Goal: Transaction & Acquisition: Purchase product/service

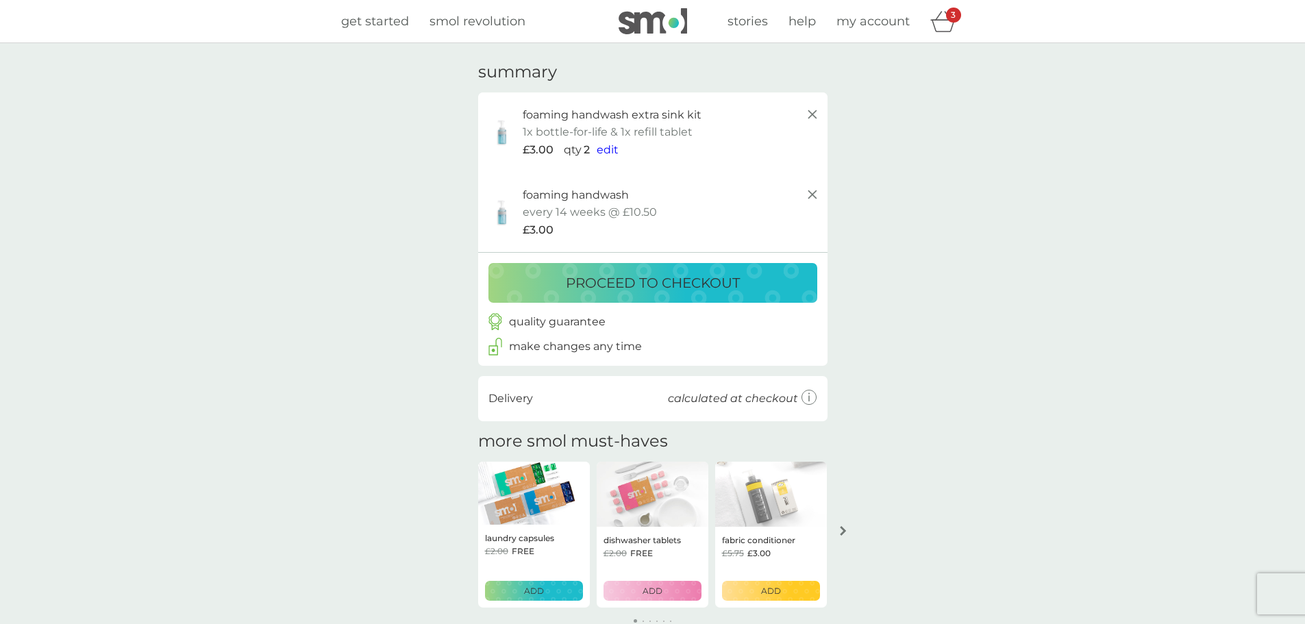
click at [367, 23] on span "get started" at bounding box center [375, 21] width 68 height 15
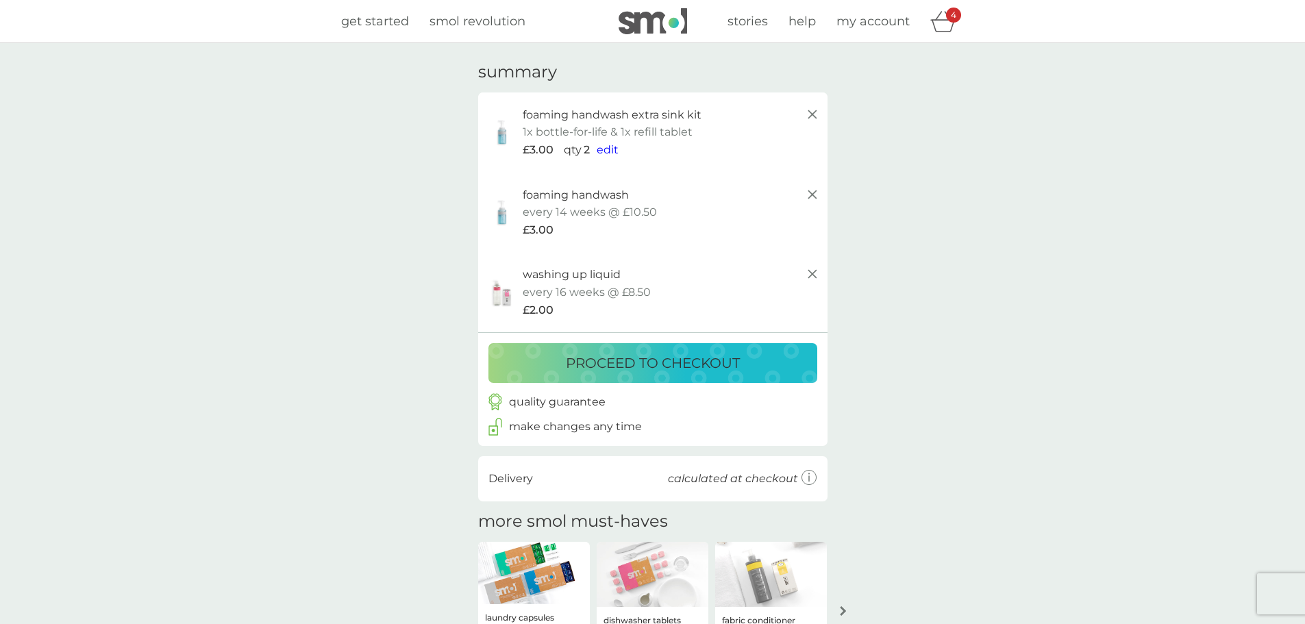
click at [594, 280] on p "washing up liquid" at bounding box center [572, 275] width 98 height 18
click at [390, 18] on span "get started" at bounding box center [375, 21] width 68 height 15
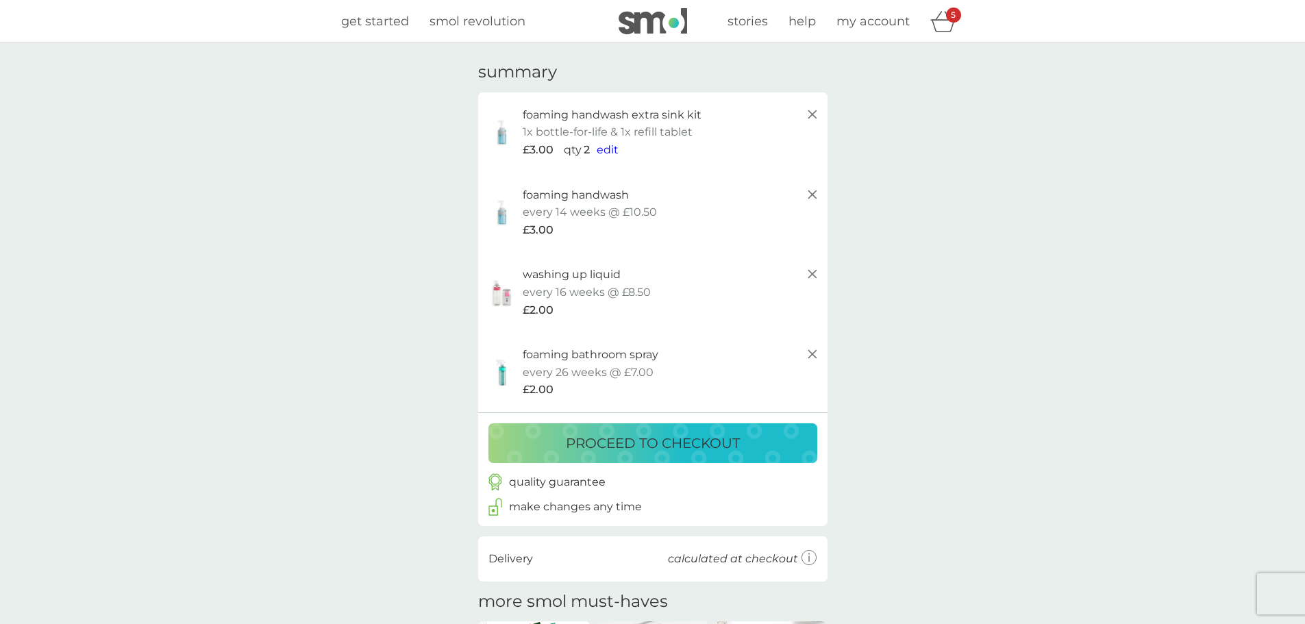
click at [654, 437] on p "proceed to checkout" at bounding box center [653, 443] width 174 height 22
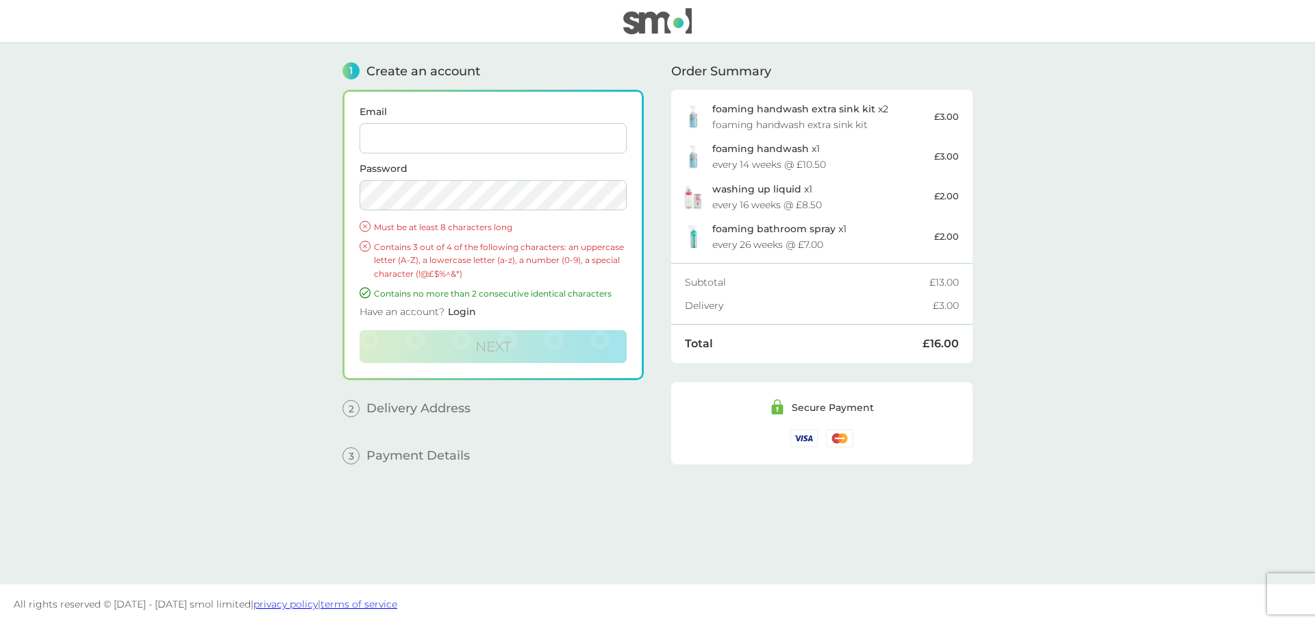
click at [436, 132] on input "Email" at bounding box center [493, 138] width 267 height 30
click at [186, 259] on main "1 Create an account Email Password Must be at least 8 characters long Contains …" at bounding box center [657, 313] width 1315 height 541
click at [460, 306] on span "Login" at bounding box center [462, 312] width 28 height 12
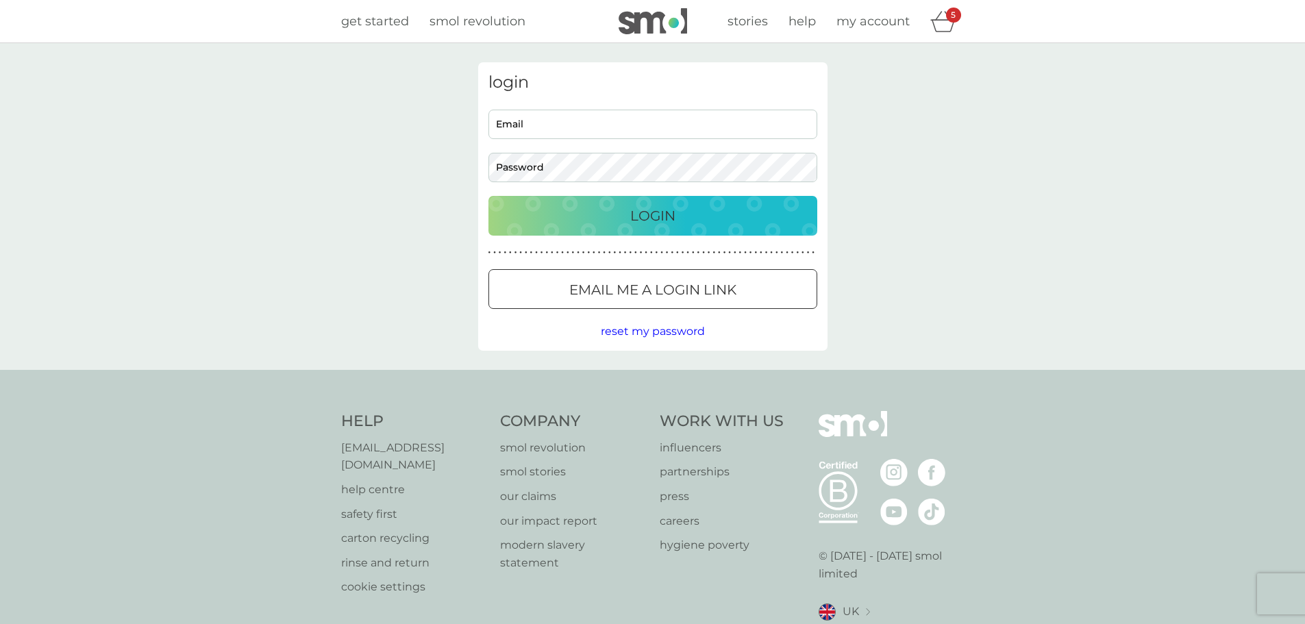
click at [565, 117] on input "Email" at bounding box center [652, 124] width 329 height 29
type input "keith_paterson1@hotmail.com"
click at [488, 196] on button "Login" at bounding box center [652, 216] width 329 height 40
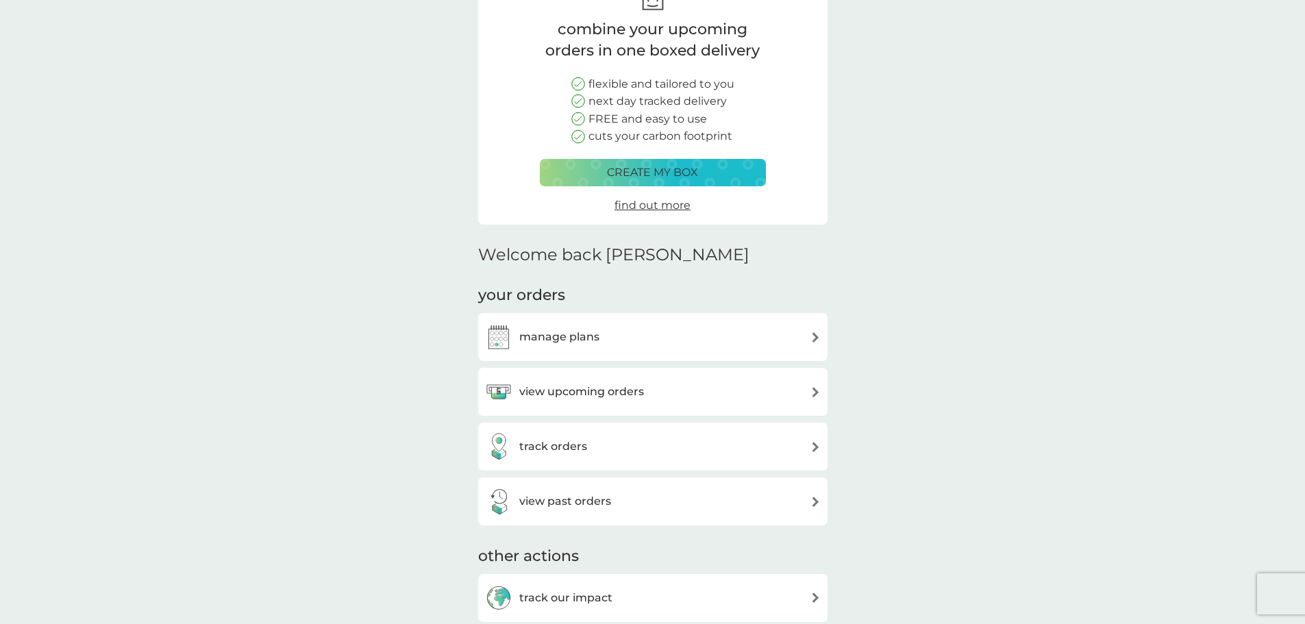
scroll to position [343, 0]
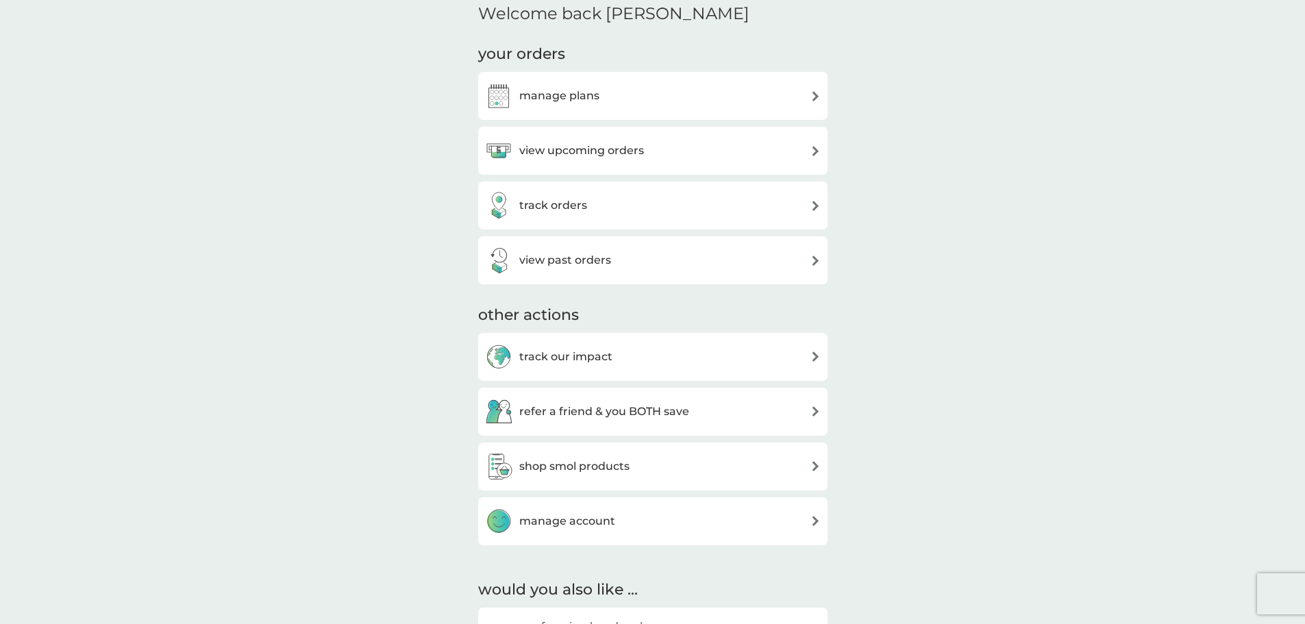
click at [555, 151] on h3 "view upcoming orders" at bounding box center [581, 151] width 125 height 18
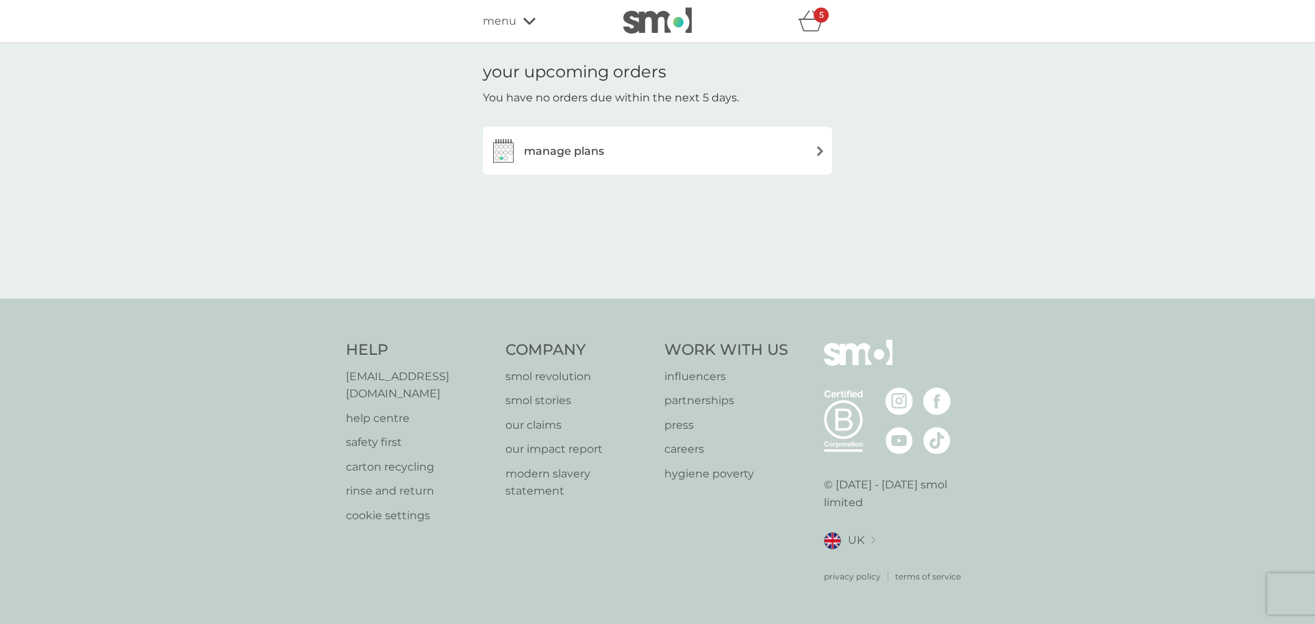
click at [822, 151] on img at bounding box center [820, 151] width 10 height 10
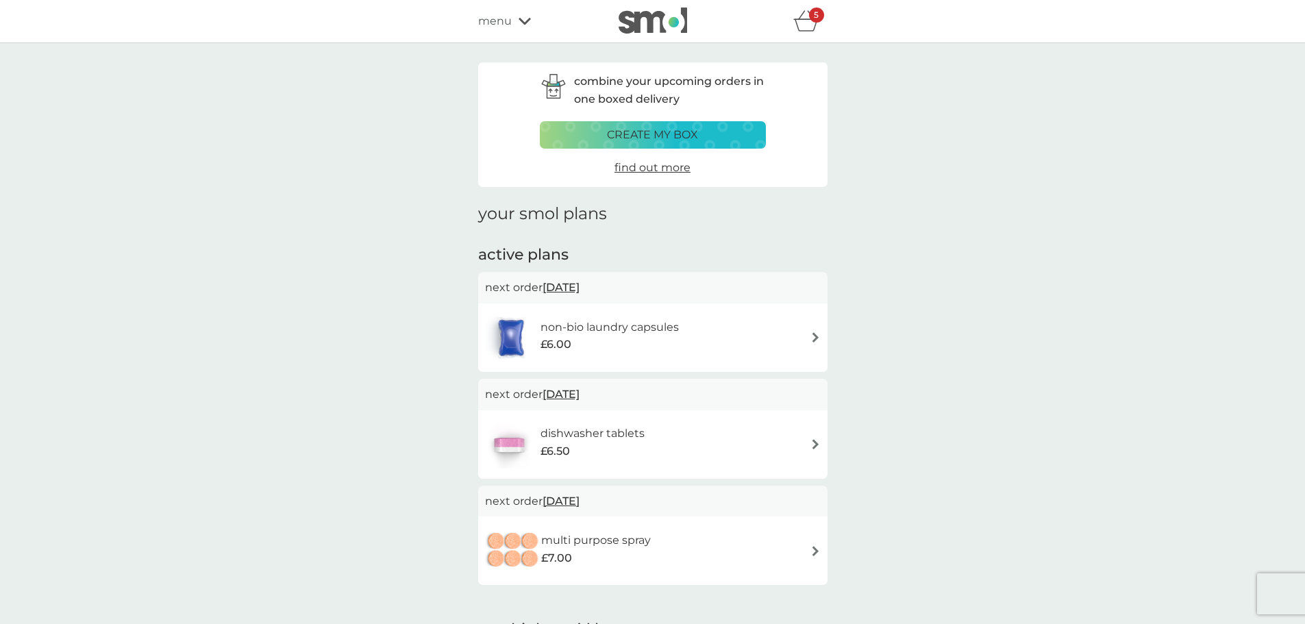
click at [812, 337] on img at bounding box center [815, 337] width 10 height 10
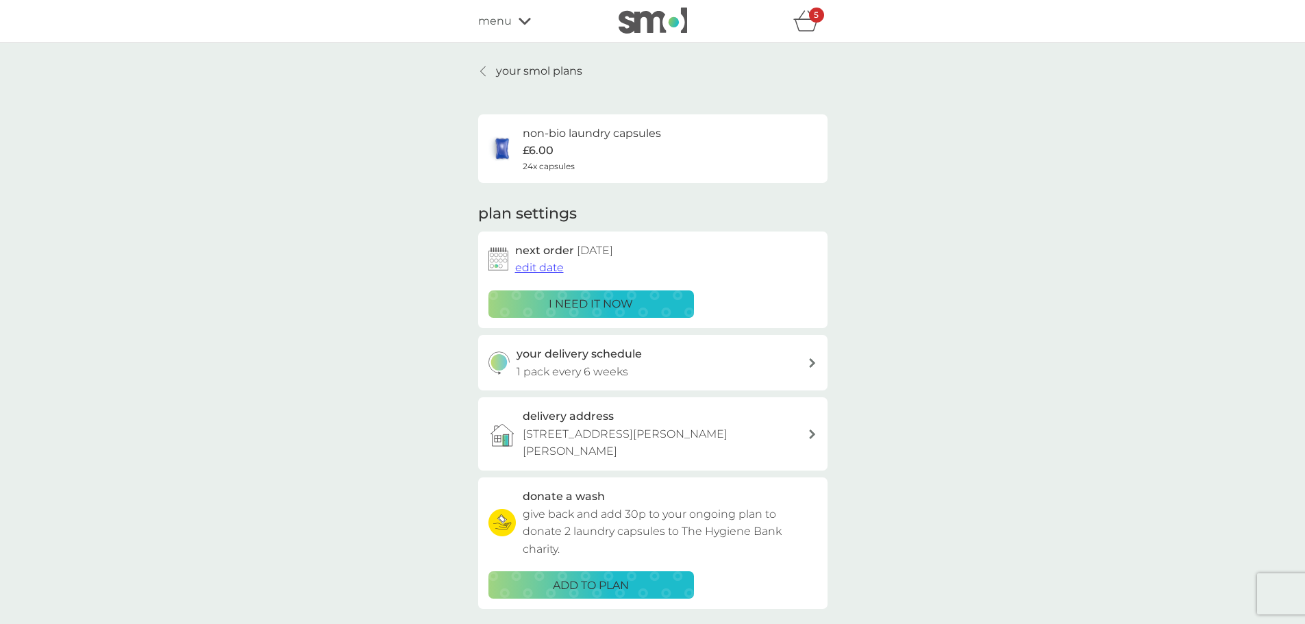
click at [544, 269] on span "edit date" at bounding box center [539, 267] width 49 height 13
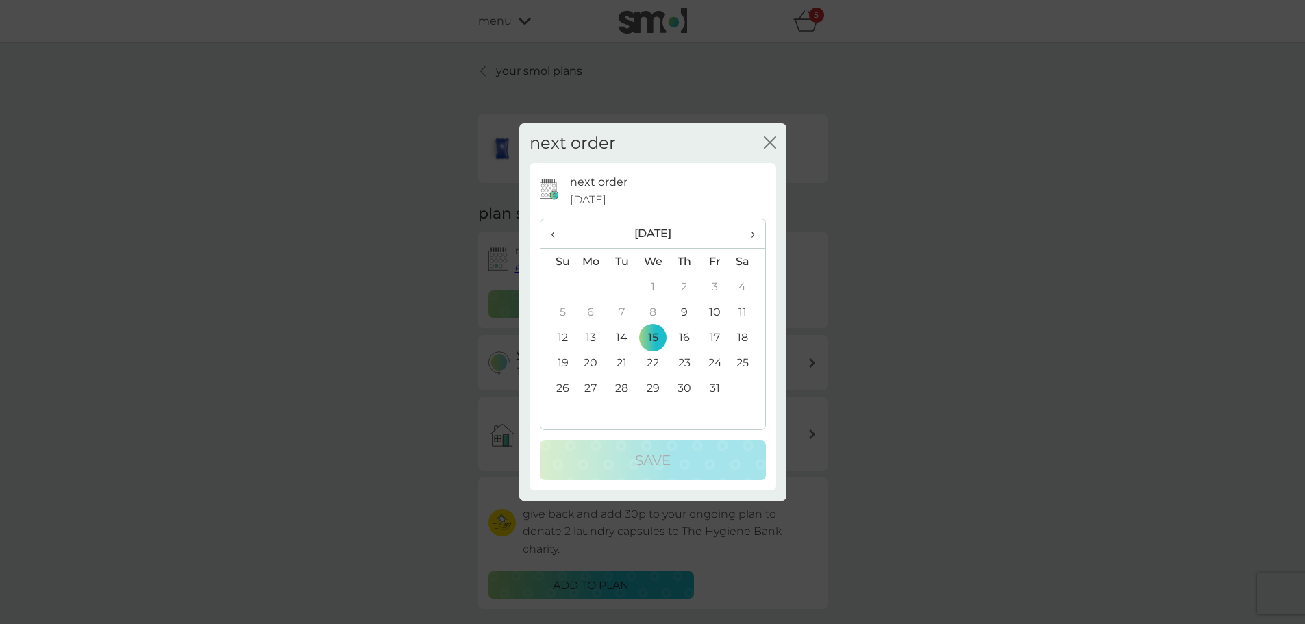
click at [754, 232] on span "›" at bounding box center [748, 233] width 14 height 29
click at [562, 410] on td "30" at bounding box center [558, 413] width 35 height 25
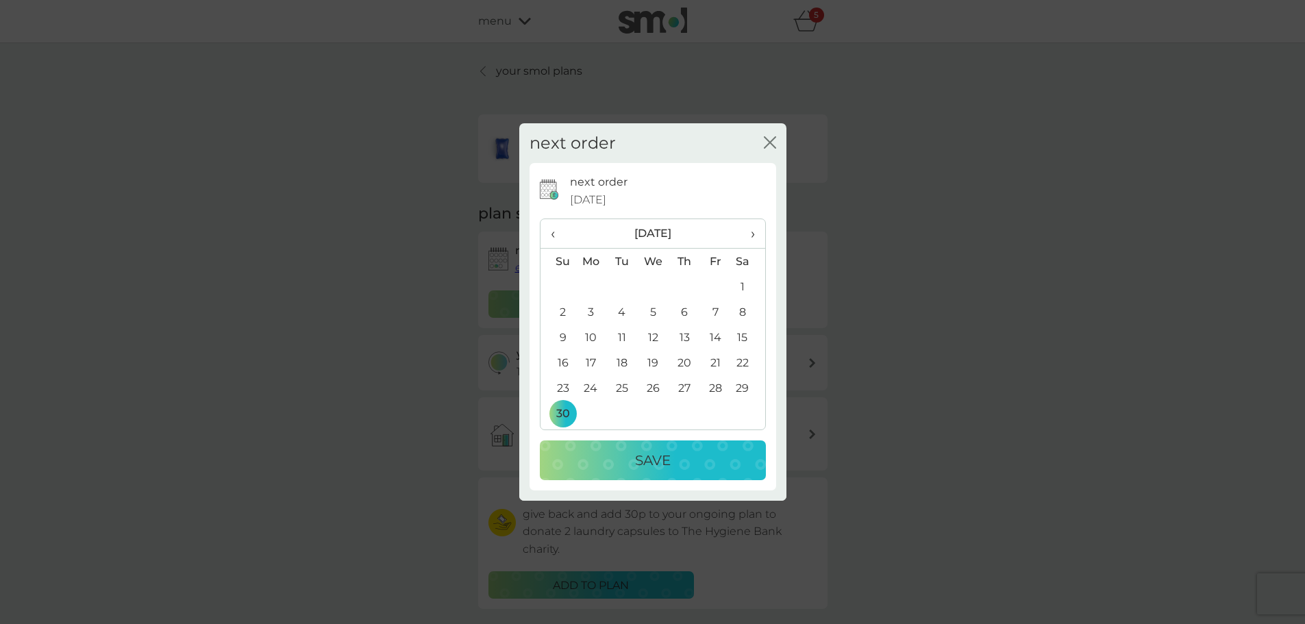
click at [631, 447] on button "Save" at bounding box center [653, 461] width 226 height 40
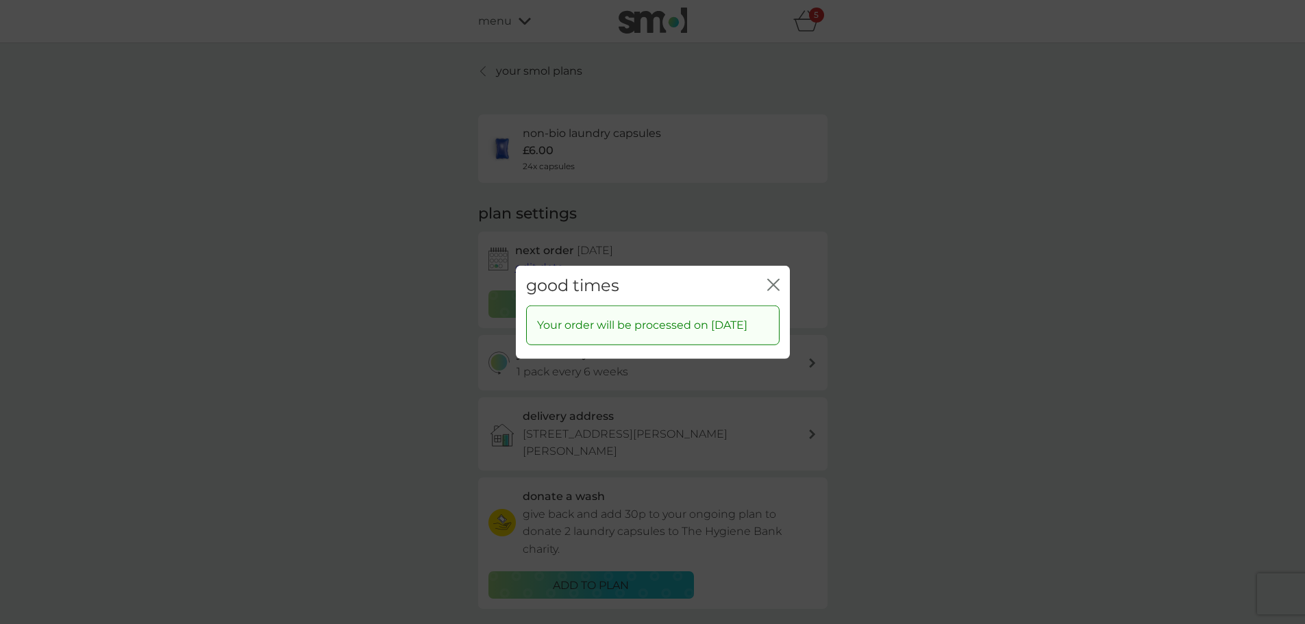
click at [773, 278] on icon "close" at bounding box center [773, 284] width 12 height 12
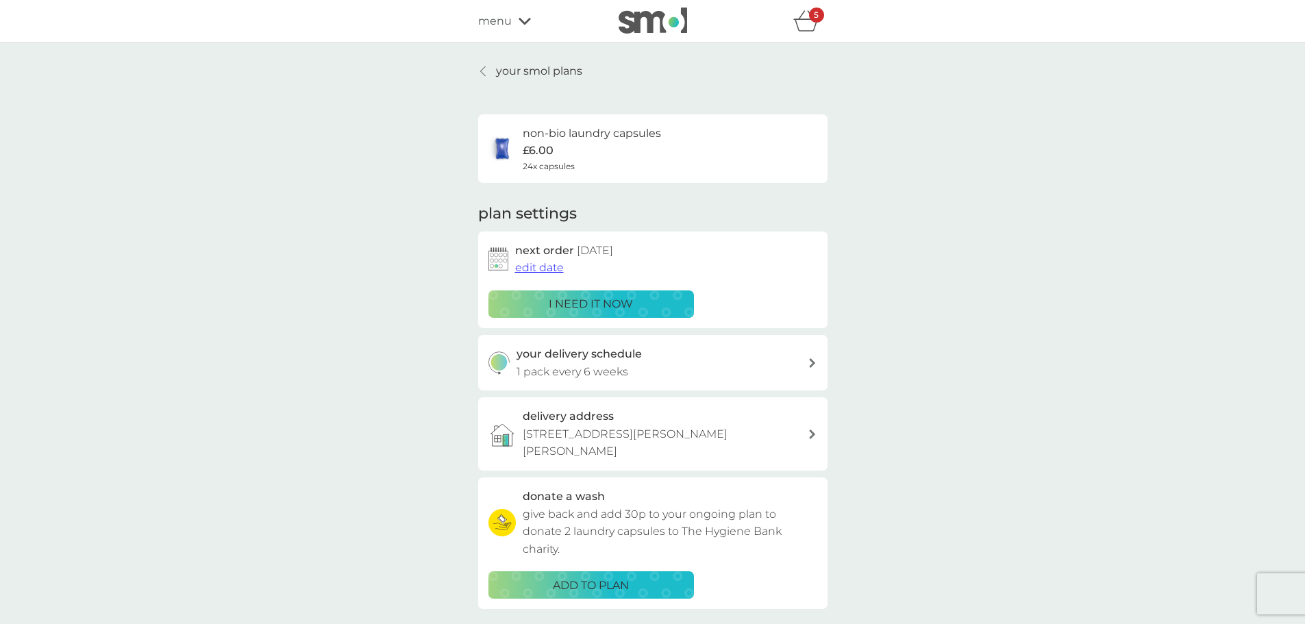
click at [515, 66] on p "your smol plans" at bounding box center [539, 71] width 86 height 18
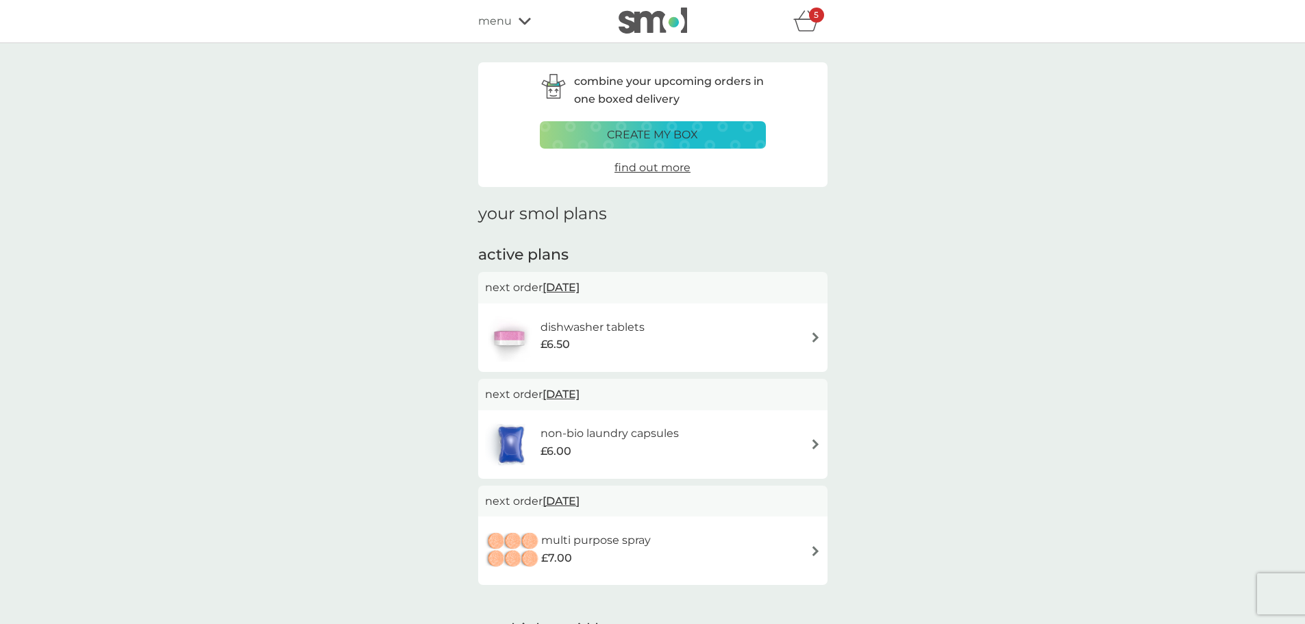
click at [815, 334] on img at bounding box center [815, 337] width 10 height 10
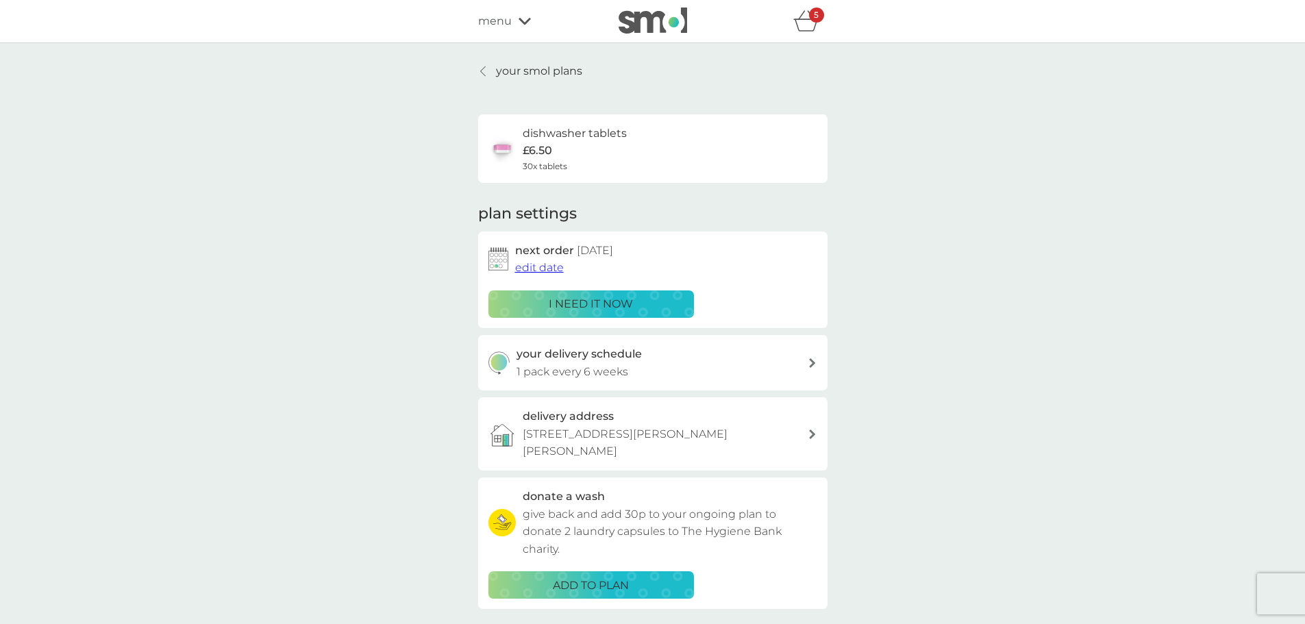
click at [528, 266] on span "edit date" at bounding box center [539, 267] width 49 height 13
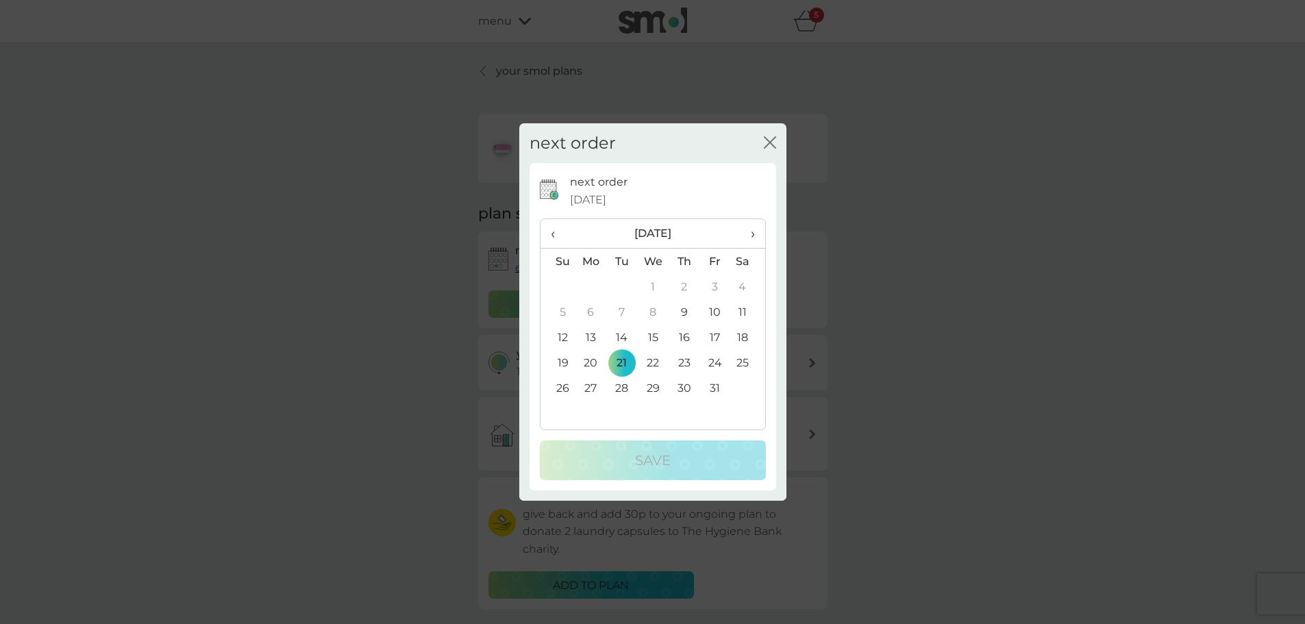
click at [718, 386] on td "31" at bounding box center [714, 387] width 31 height 25
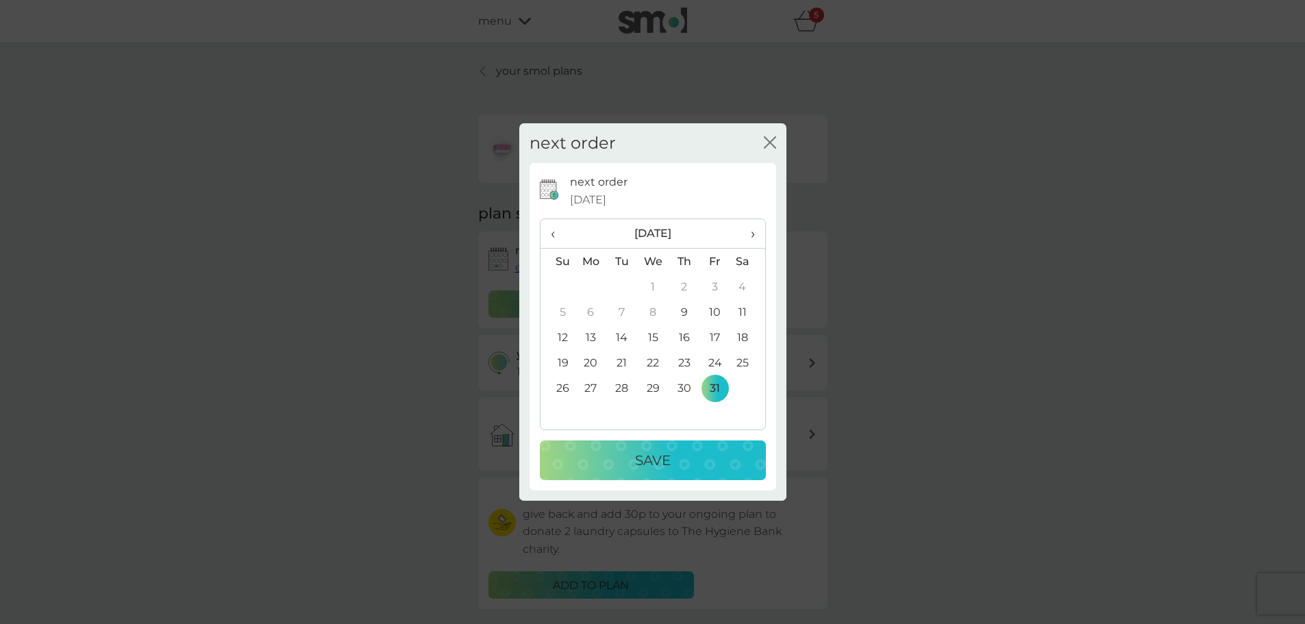
click at [708, 461] on div "Save" at bounding box center [653, 460] width 199 height 22
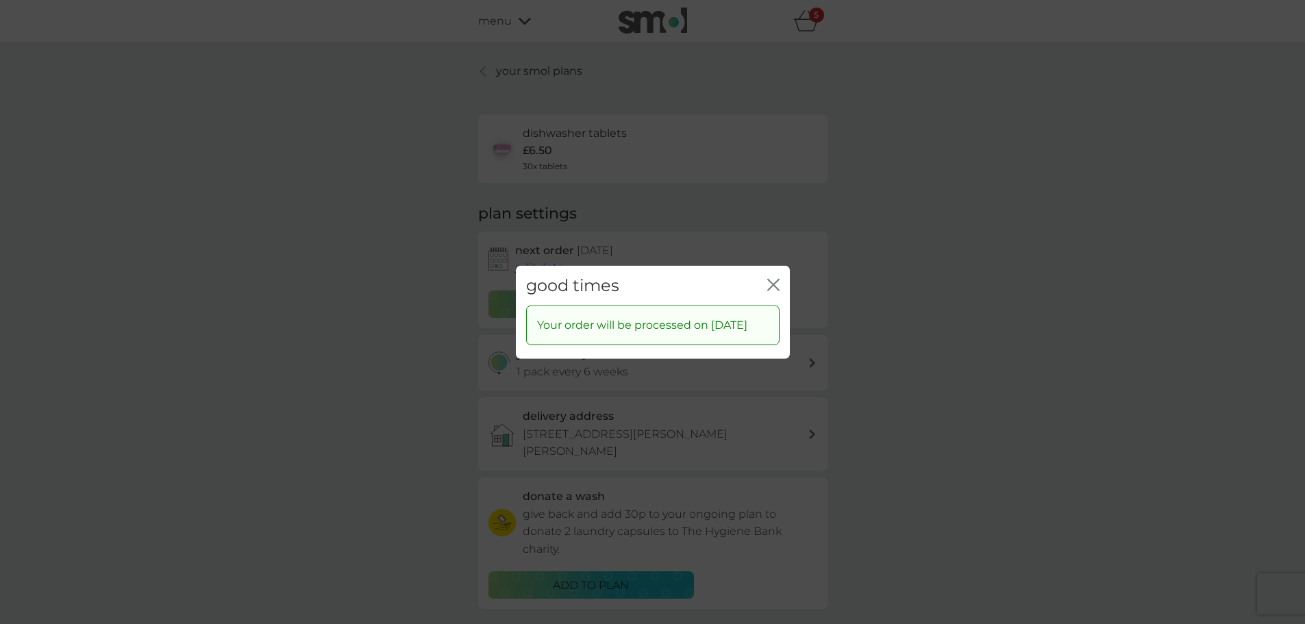
click at [771, 278] on icon "close" at bounding box center [773, 284] width 12 height 12
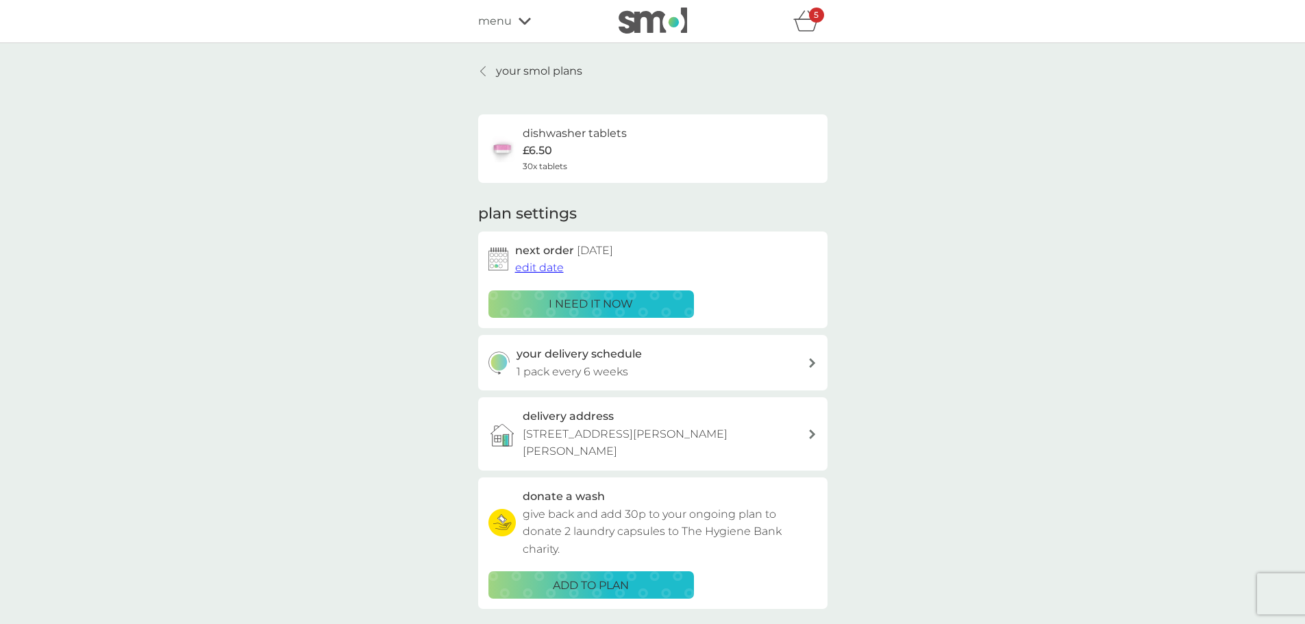
click at [513, 69] on p "your smol plans" at bounding box center [539, 71] width 86 height 18
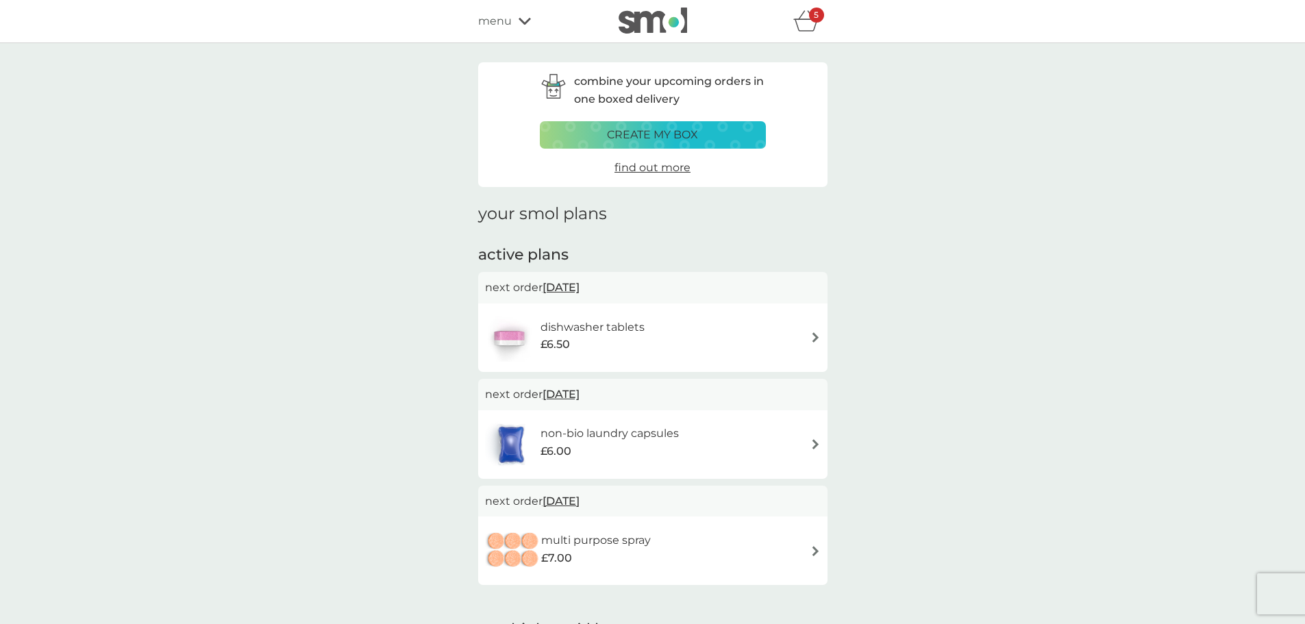
click at [804, 22] on icon "basket" at bounding box center [806, 20] width 26 height 21
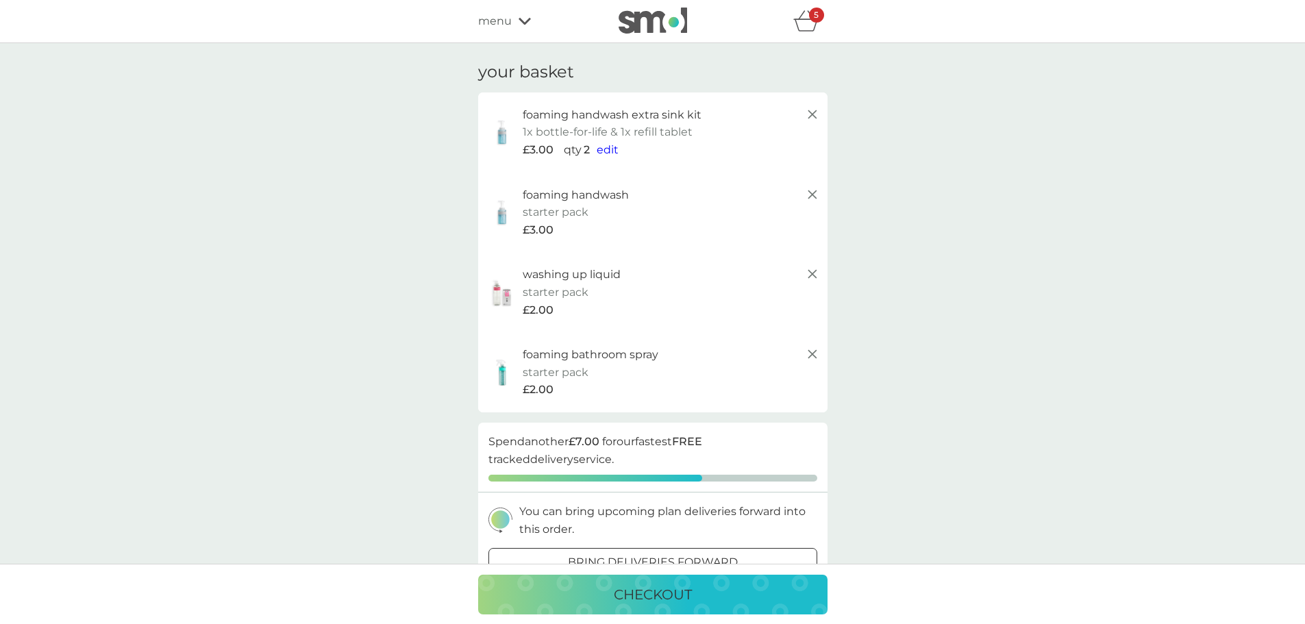
click at [814, 112] on icon at bounding box center [812, 114] width 16 height 16
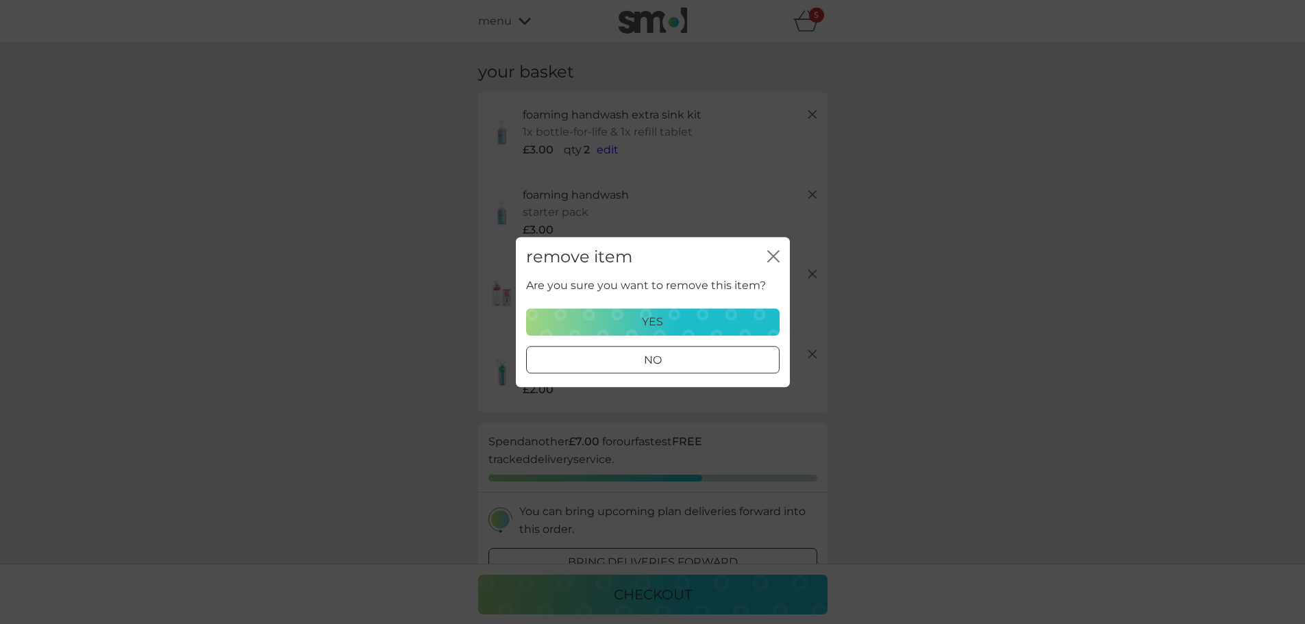
click at [660, 319] on p "yes" at bounding box center [652, 322] width 21 height 18
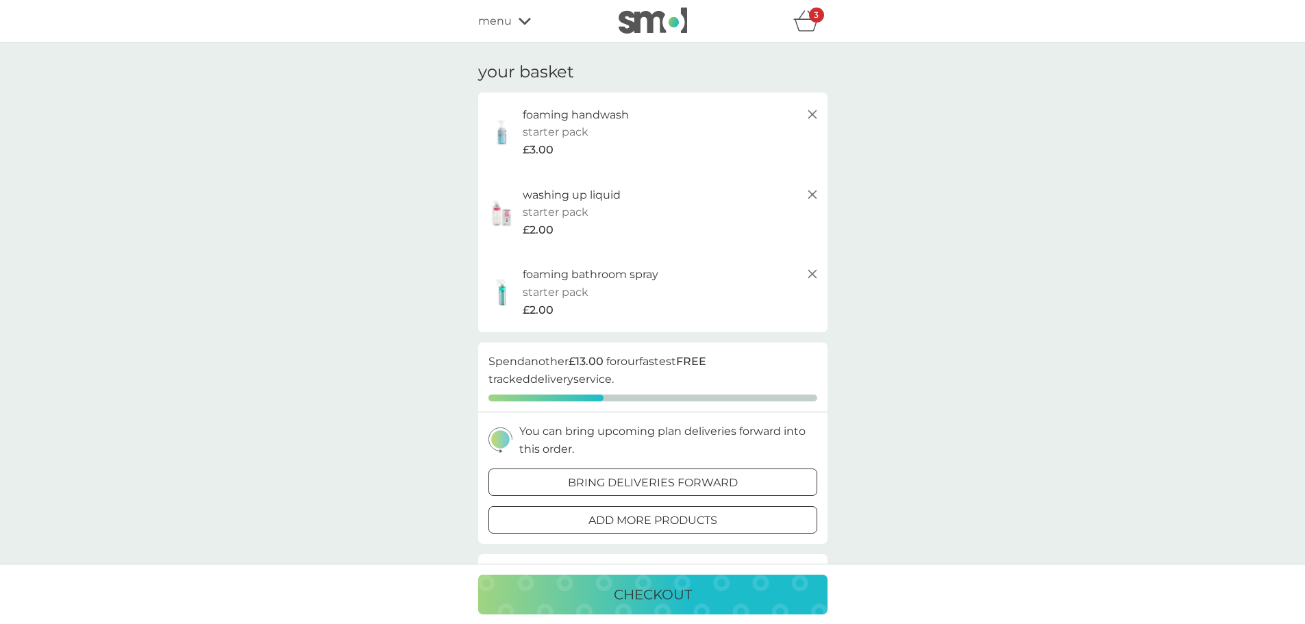
click at [555, 120] on p "foaming handwash" at bounding box center [576, 115] width 106 height 18
click at [526, 17] on icon at bounding box center [525, 21] width 12 height 8
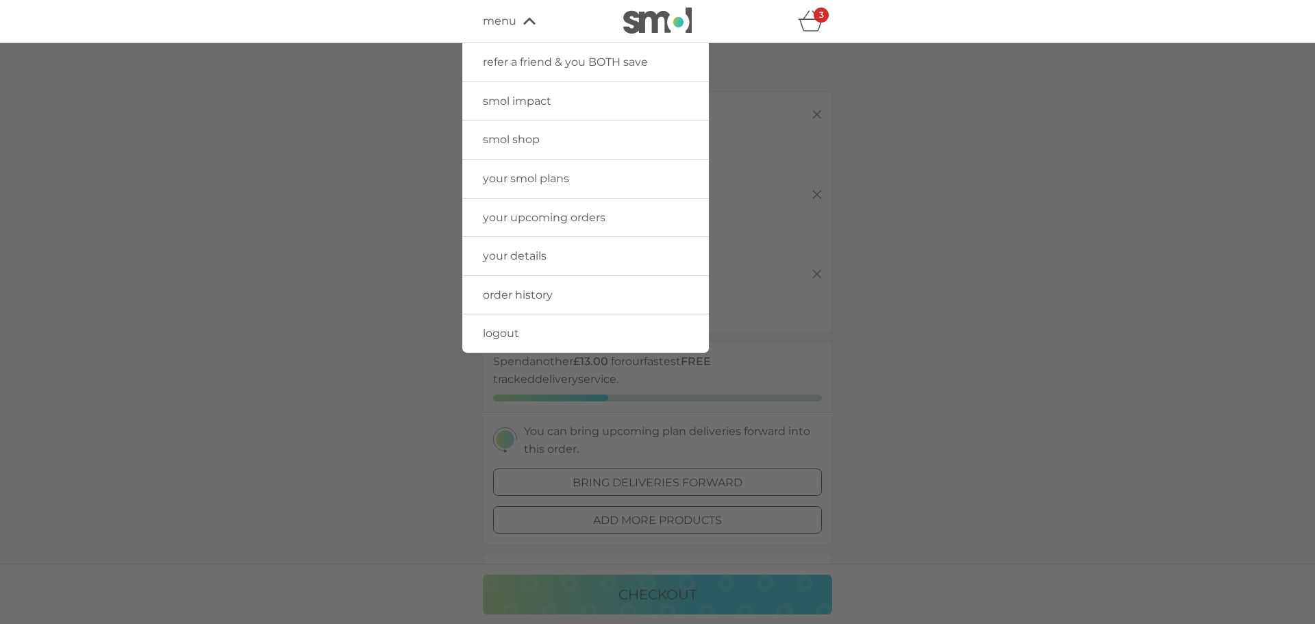
click at [533, 135] on span "smol shop" at bounding box center [511, 139] width 57 height 13
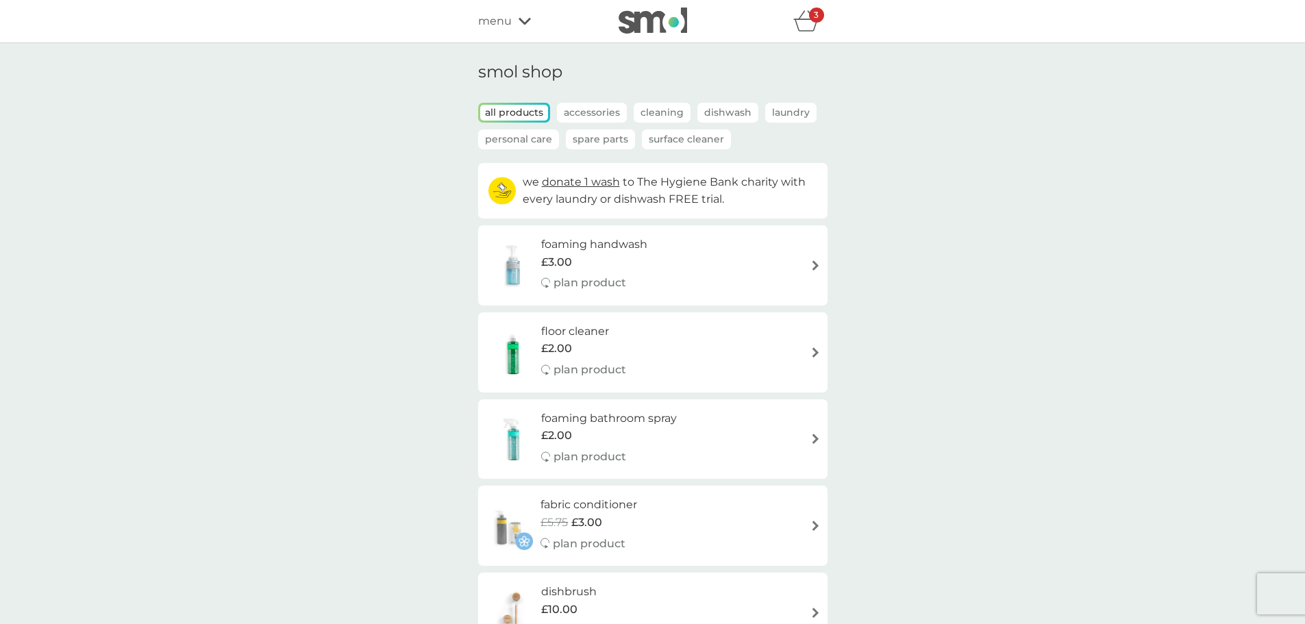
click at [699, 138] on p "Surface Cleaner" at bounding box center [686, 139] width 89 height 20
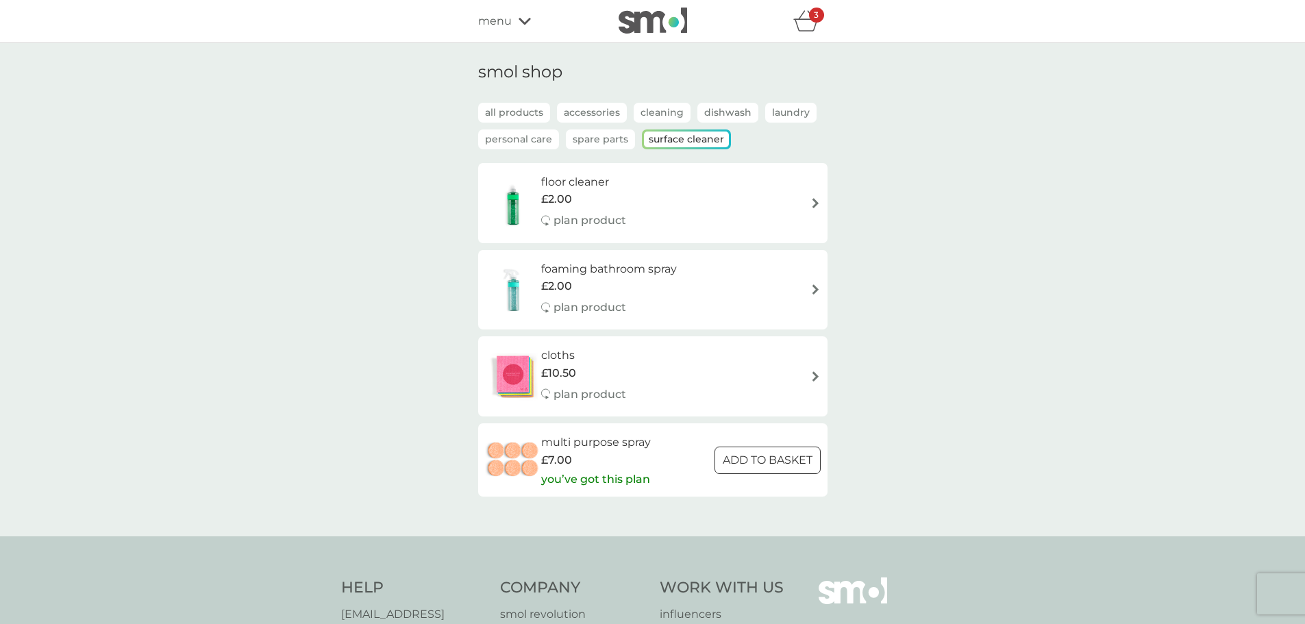
click at [544, 136] on p "Personal Care" at bounding box center [518, 139] width 81 height 20
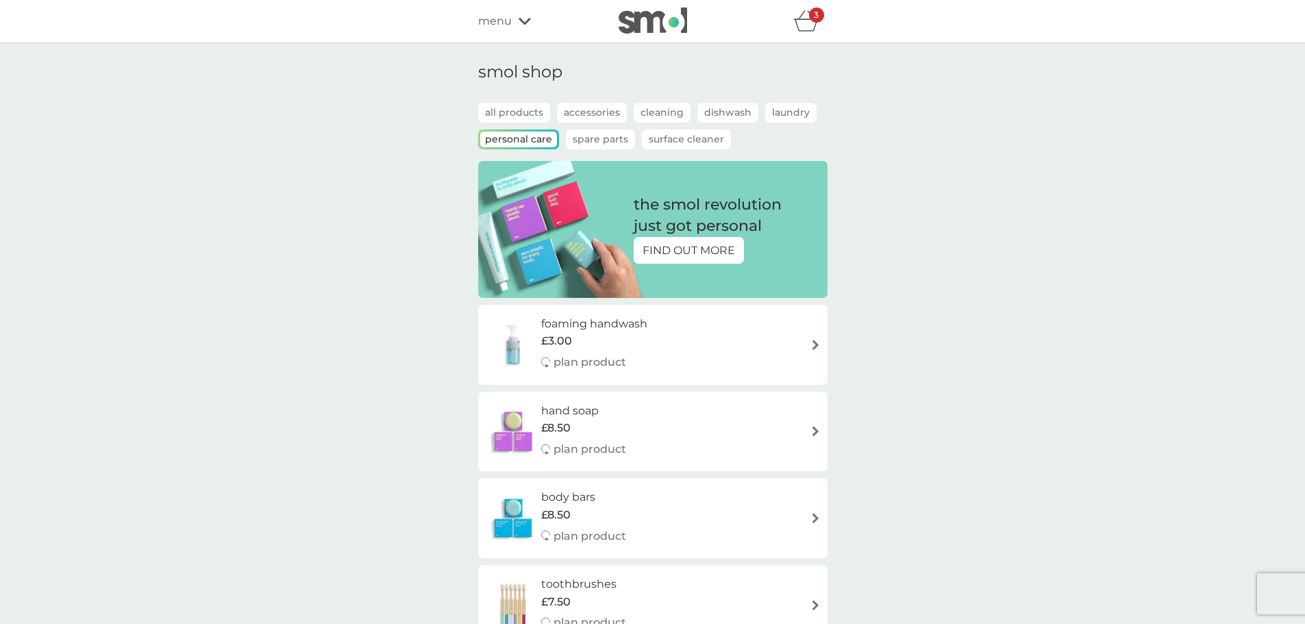
click at [777, 108] on p "Laundry" at bounding box center [790, 113] width 51 height 20
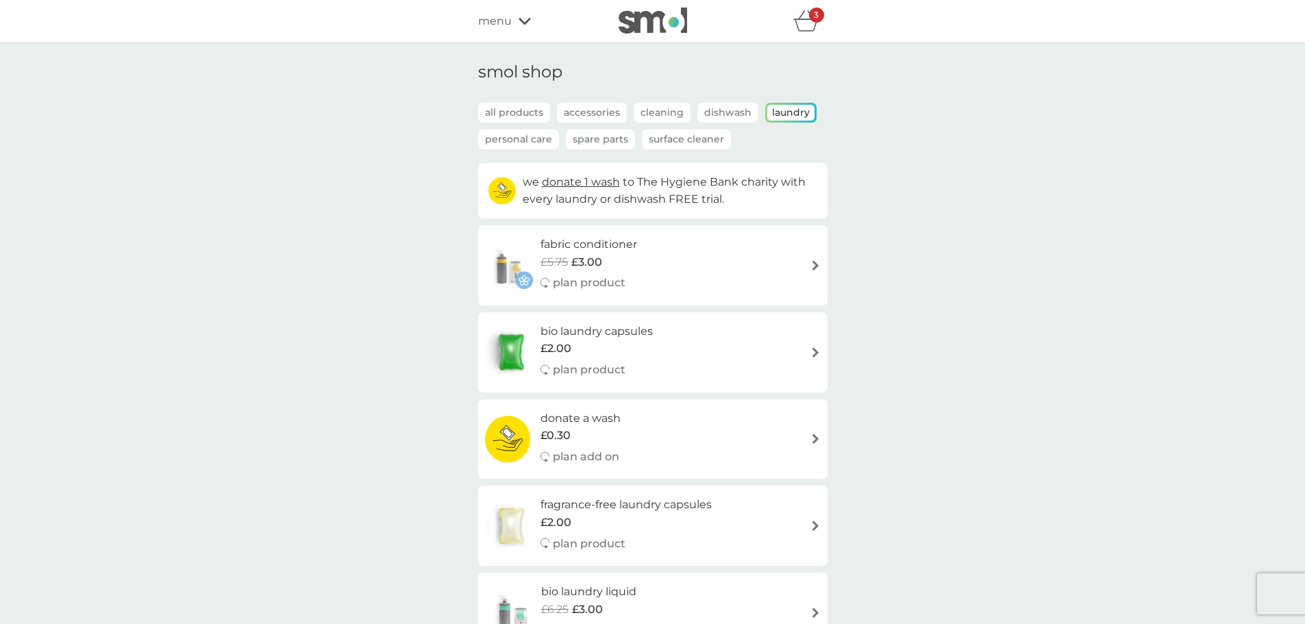
click at [707, 99] on div "smol shop all products Accessories Cleaning Dishwash Laundry Personal Care Spar…" at bounding box center [652, 525] width 349 height 927
click at [713, 107] on p "Dishwash" at bounding box center [727, 113] width 61 height 20
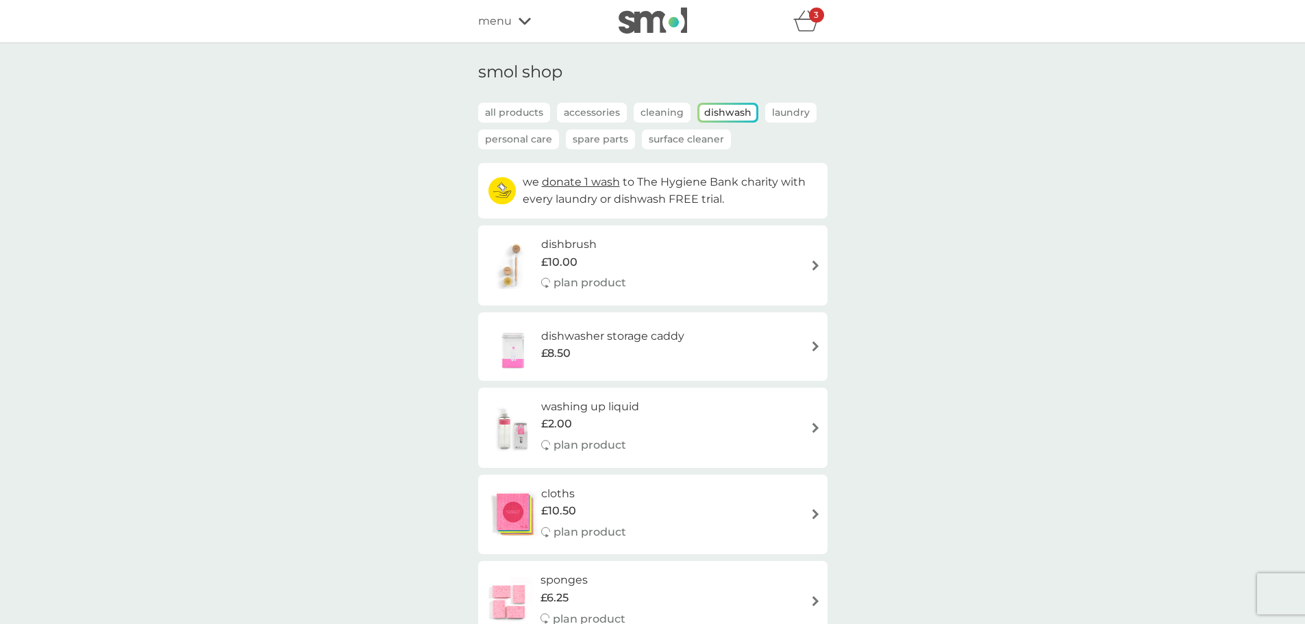
click at [814, 15] on p "3" at bounding box center [816, 15] width 5 height 0
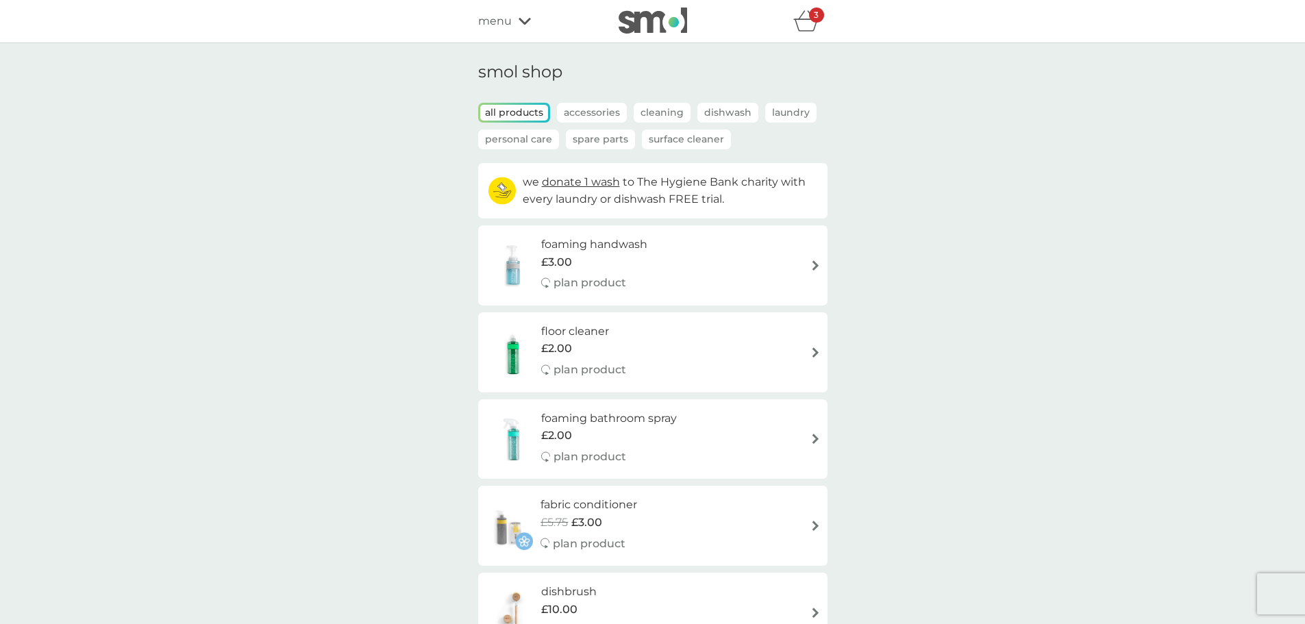
click at [670, 108] on p "Cleaning" at bounding box center [662, 113] width 57 height 20
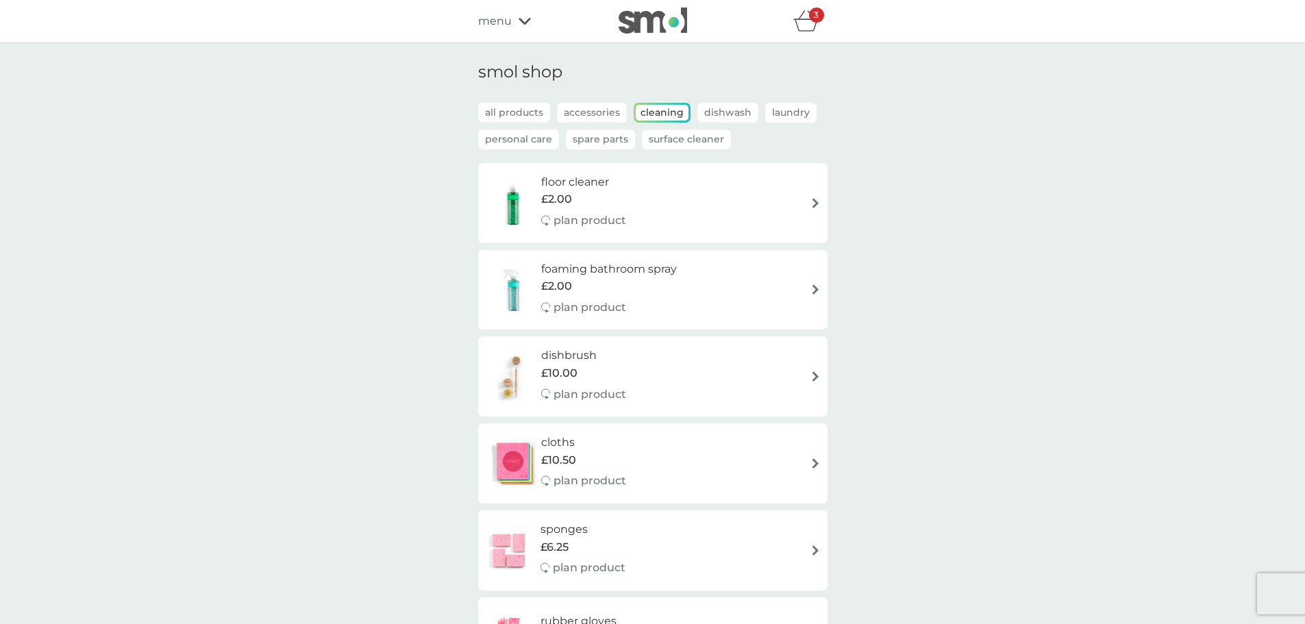
click at [806, 19] on icon "basket" at bounding box center [806, 20] width 26 height 21
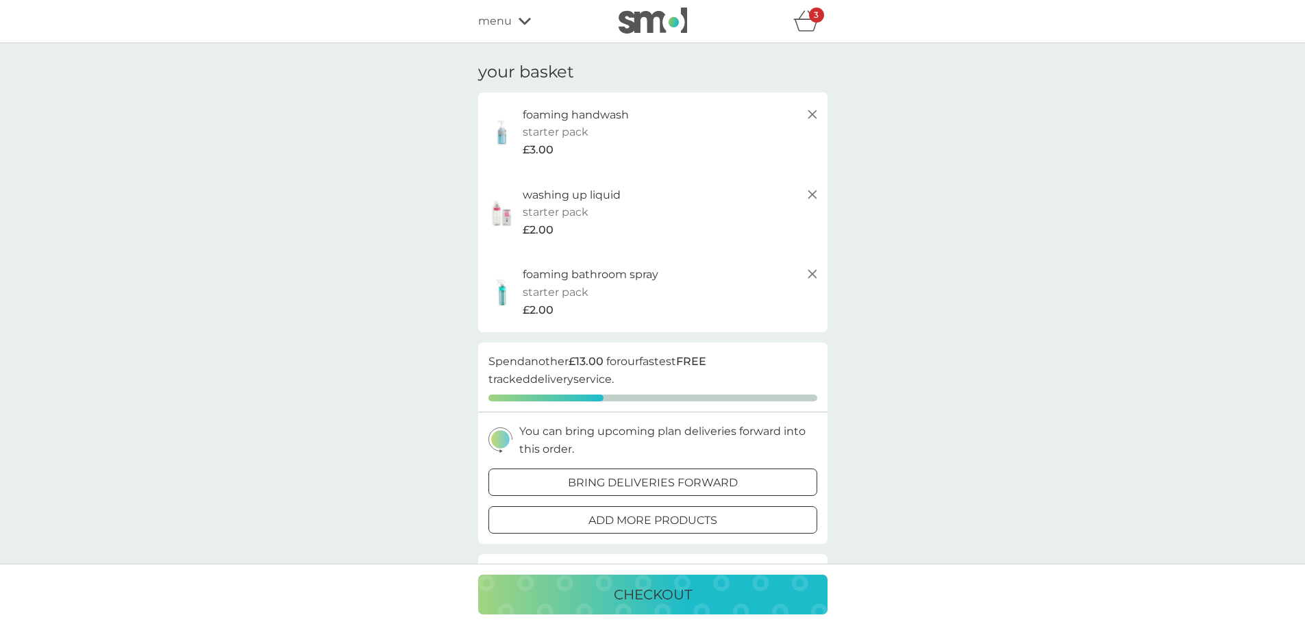
click at [673, 590] on p "checkout" at bounding box center [653, 595] width 78 height 22
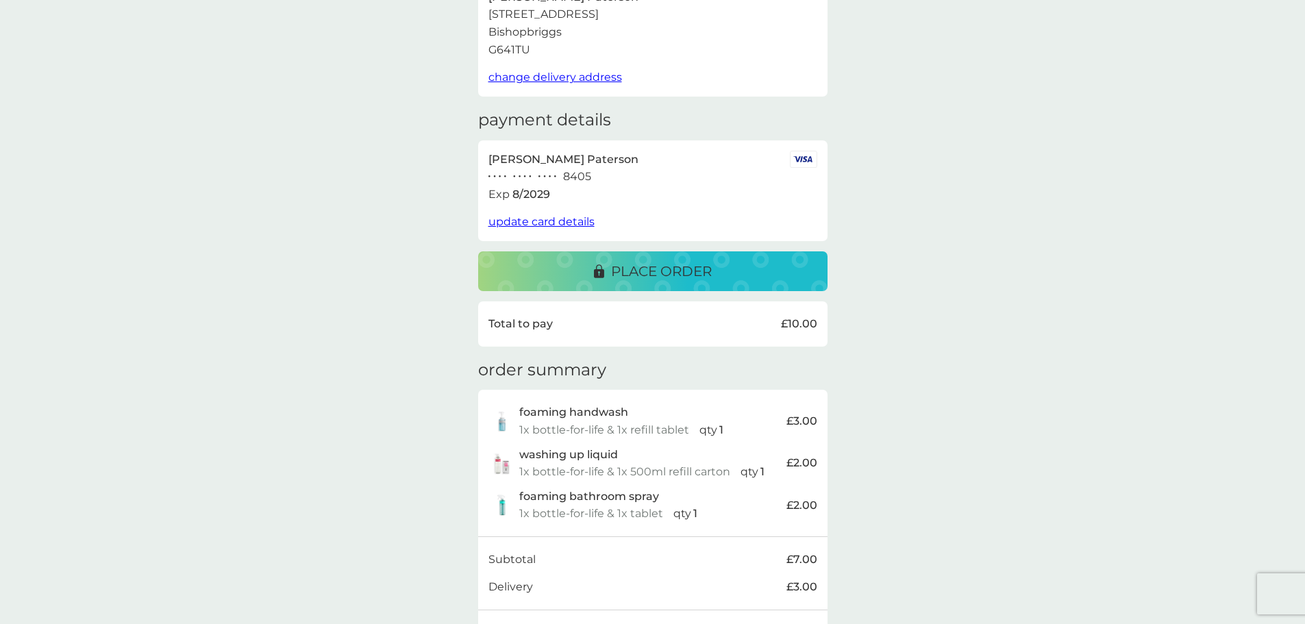
scroll to position [228, 0]
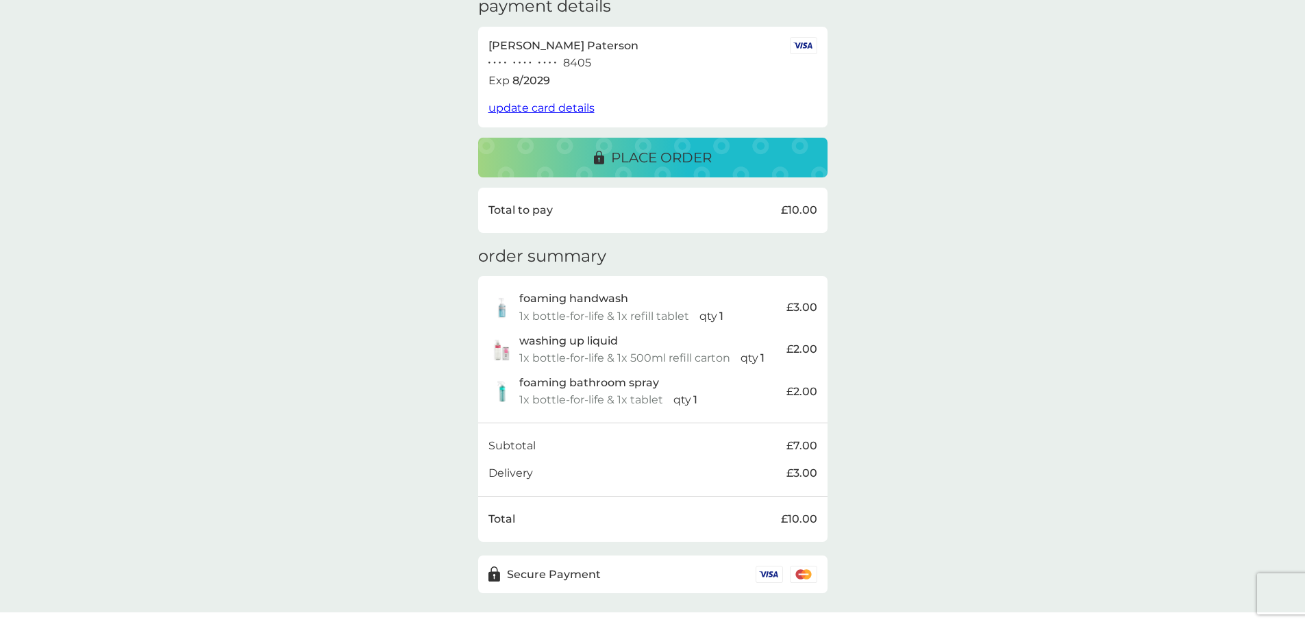
click at [667, 149] on p "place order" at bounding box center [661, 158] width 101 height 22
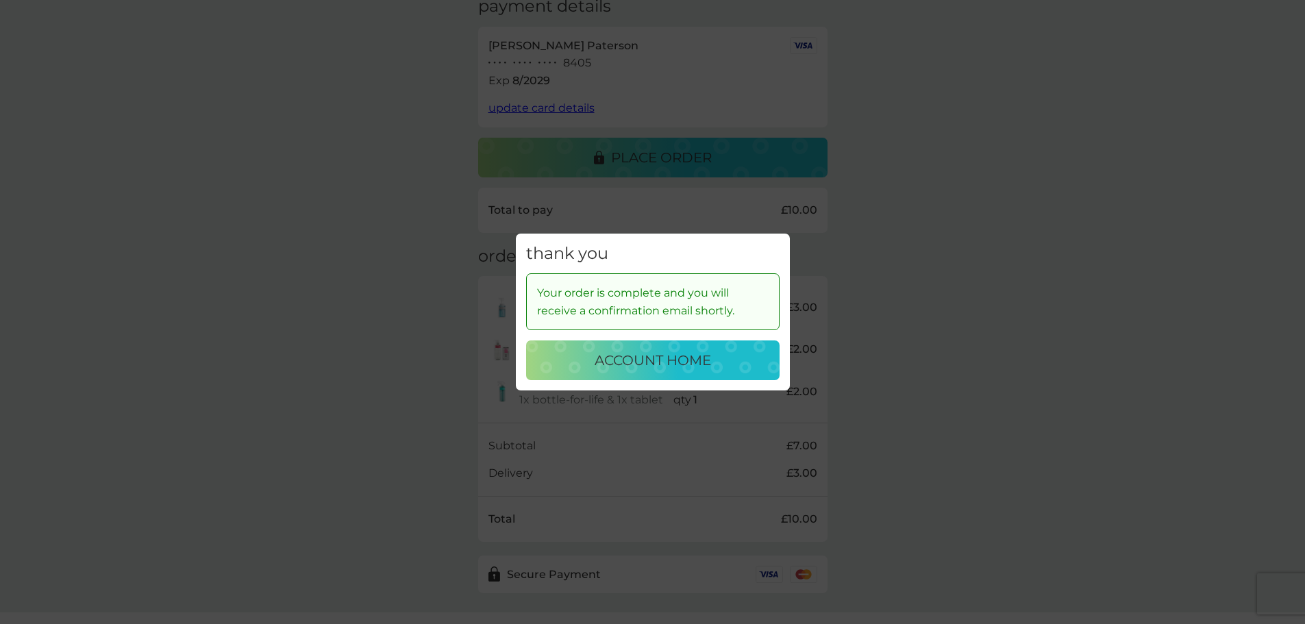
click at [673, 366] on p "account home" at bounding box center [653, 360] width 116 height 22
